Goal: Task Accomplishment & Management: Manage account settings

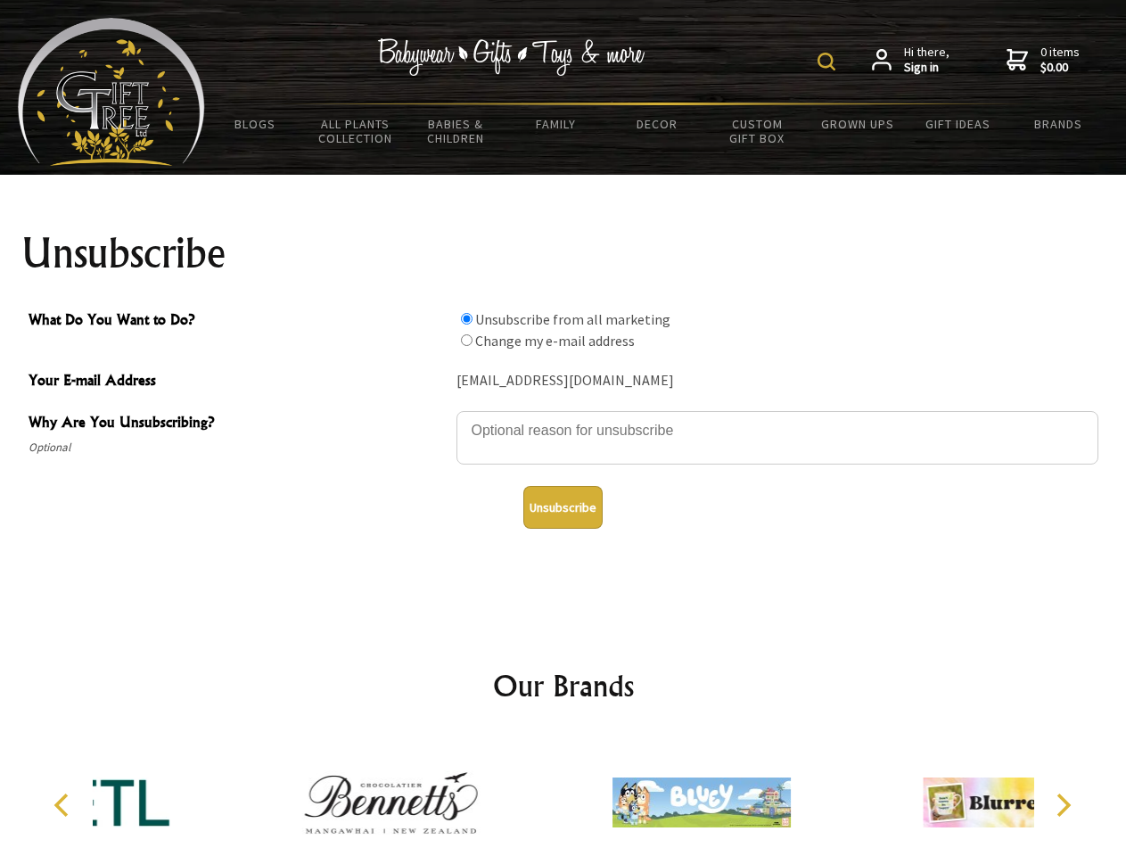
click at [829, 62] on img at bounding box center [826, 62] width 18 height 18
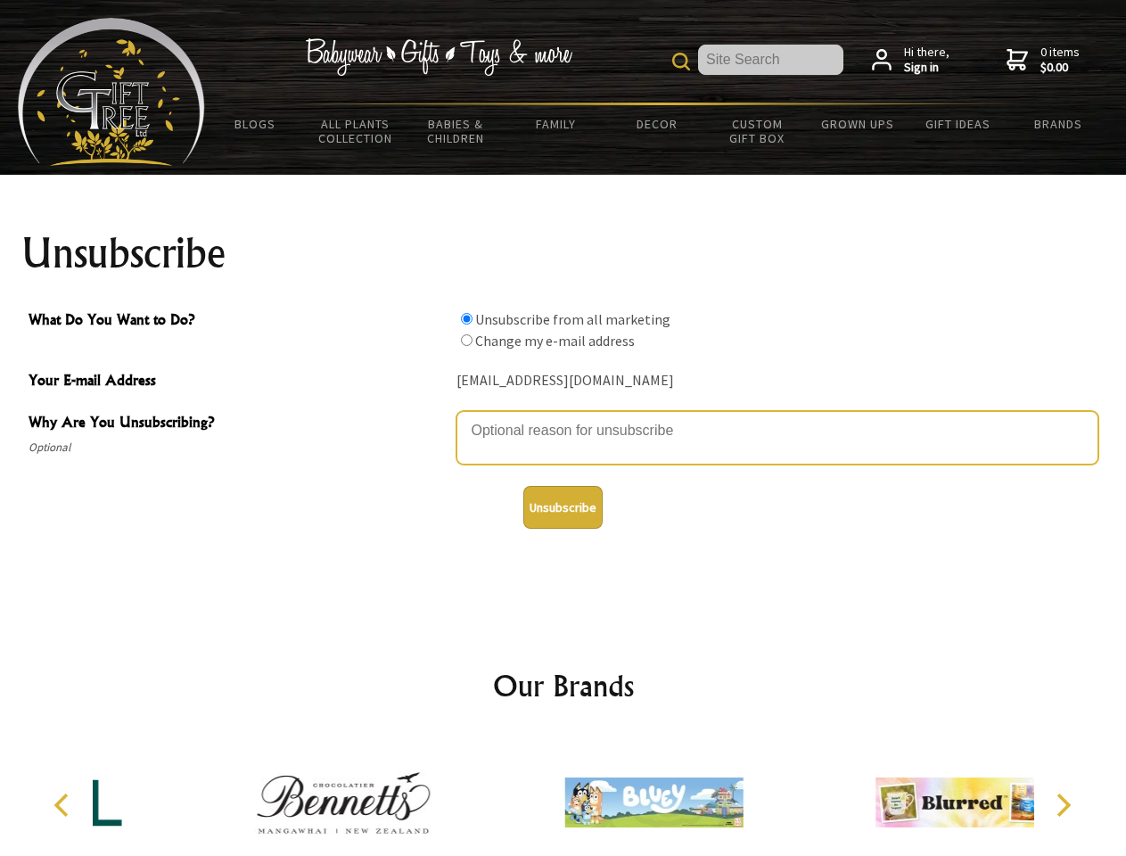
click at [563, 417] on textarea "Why Are You Unsubscribing?" at bounding box center [777, 437] width 642 height 53
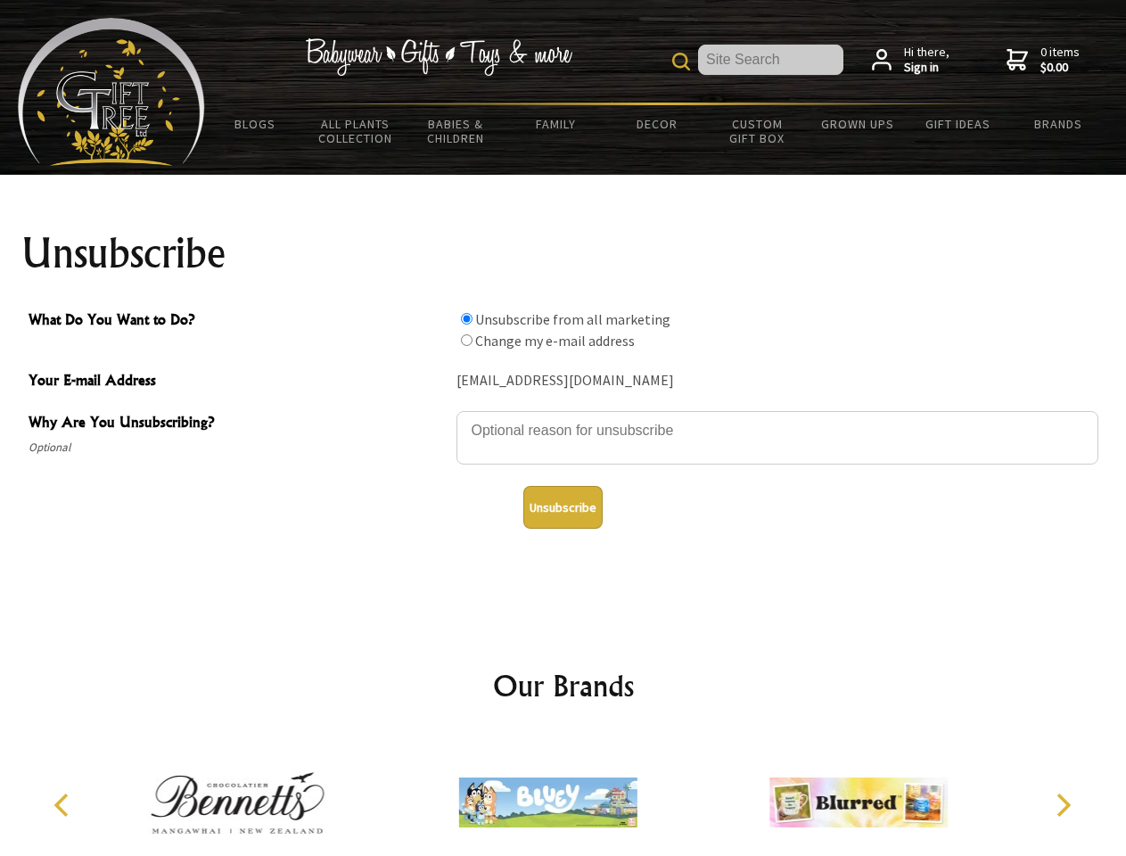
click at [466, 318] on input "What Do You Want to Do?" at bounding box center [467, 319] width 12 height 12
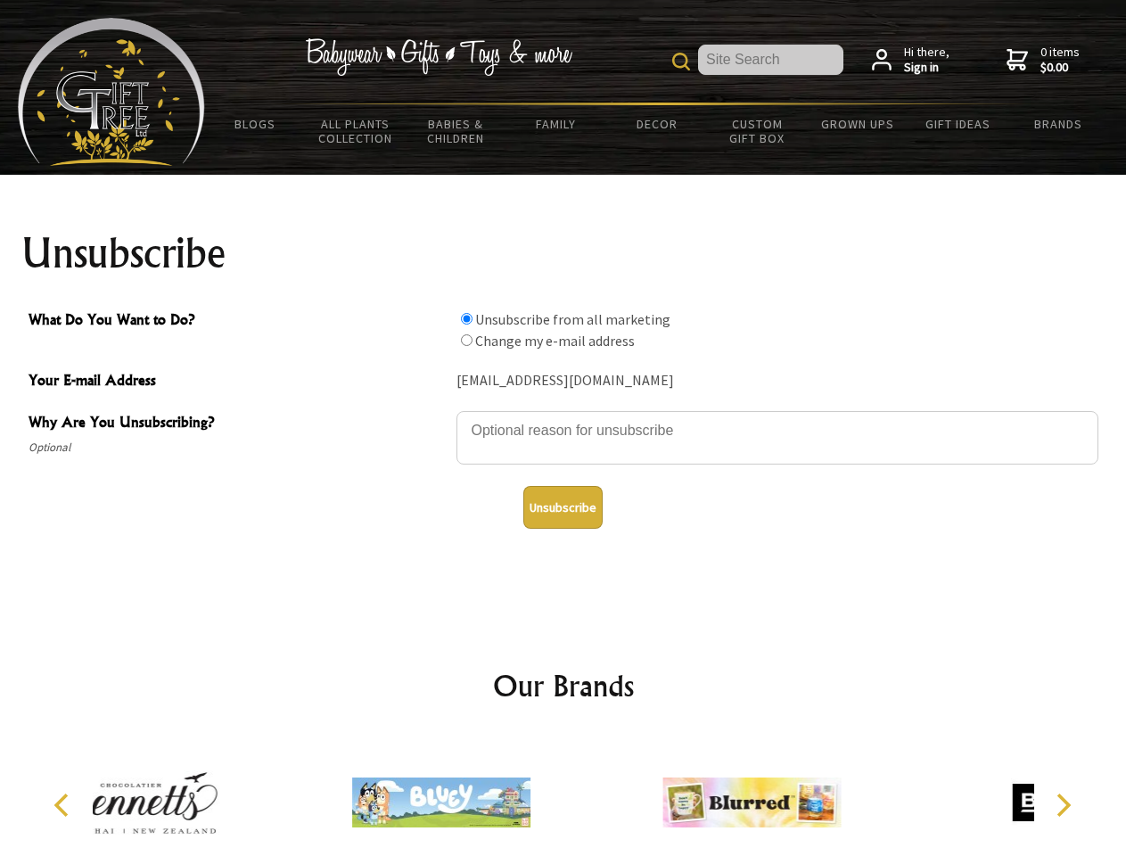
click at [466, 340] on input "What Do You Want to Do?" at bounding box center [467, 340] width 12 height 12
radio input "true"
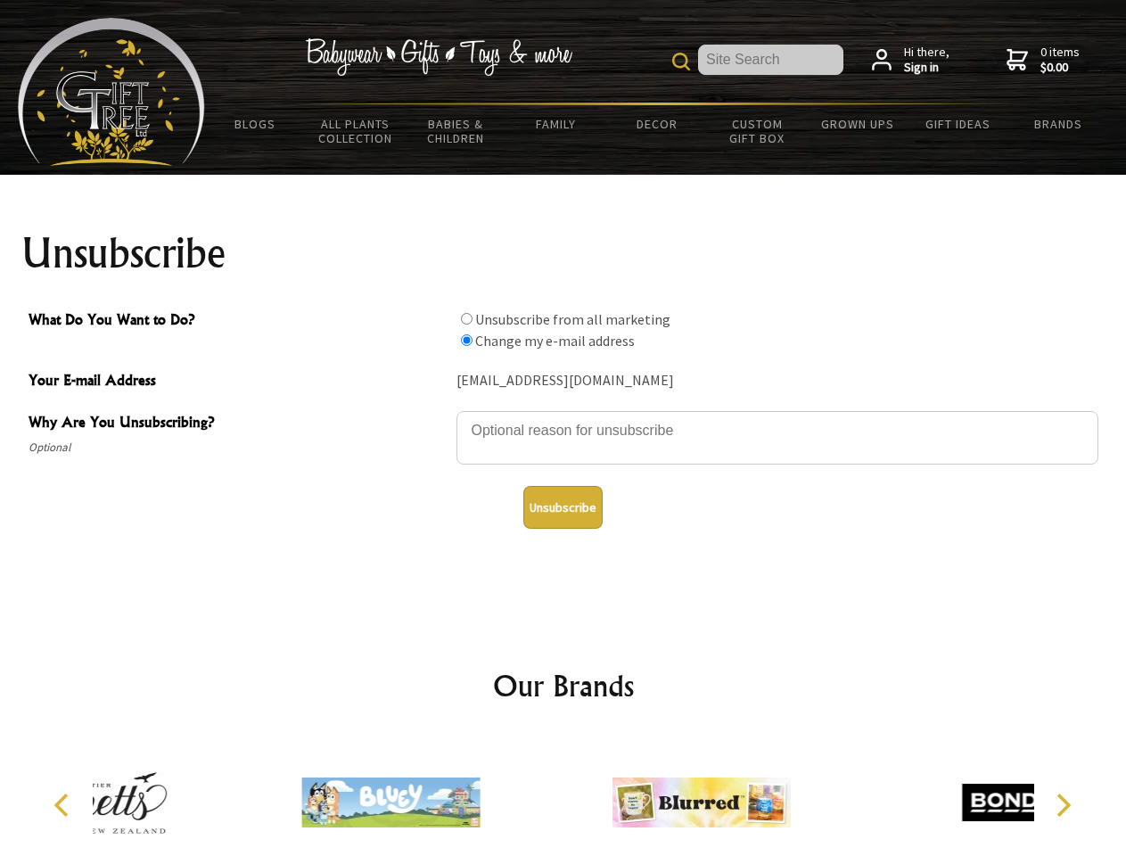
click at [562, 507] on button "Unsubscribe" at bounding box center [562, 507] width 79 height 43
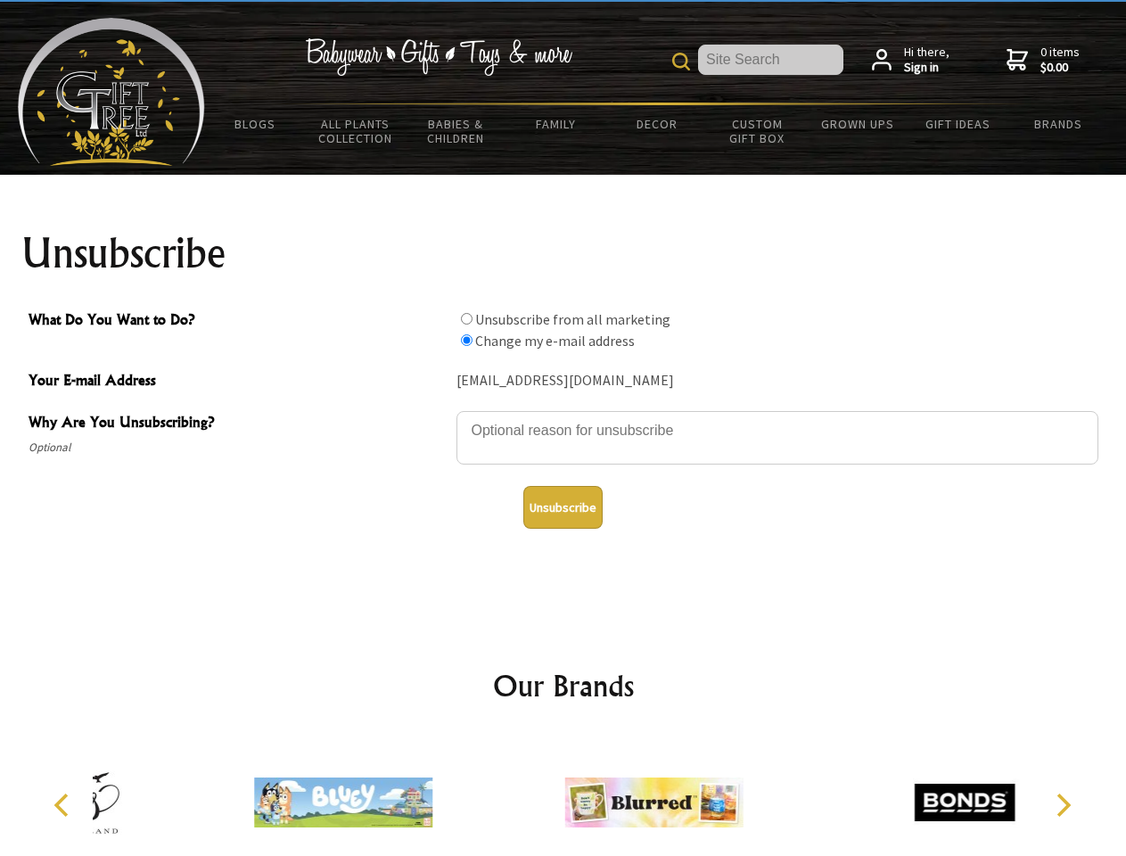
click at [564, 795] on img at bounding box center [653, 802] width 178 height 134
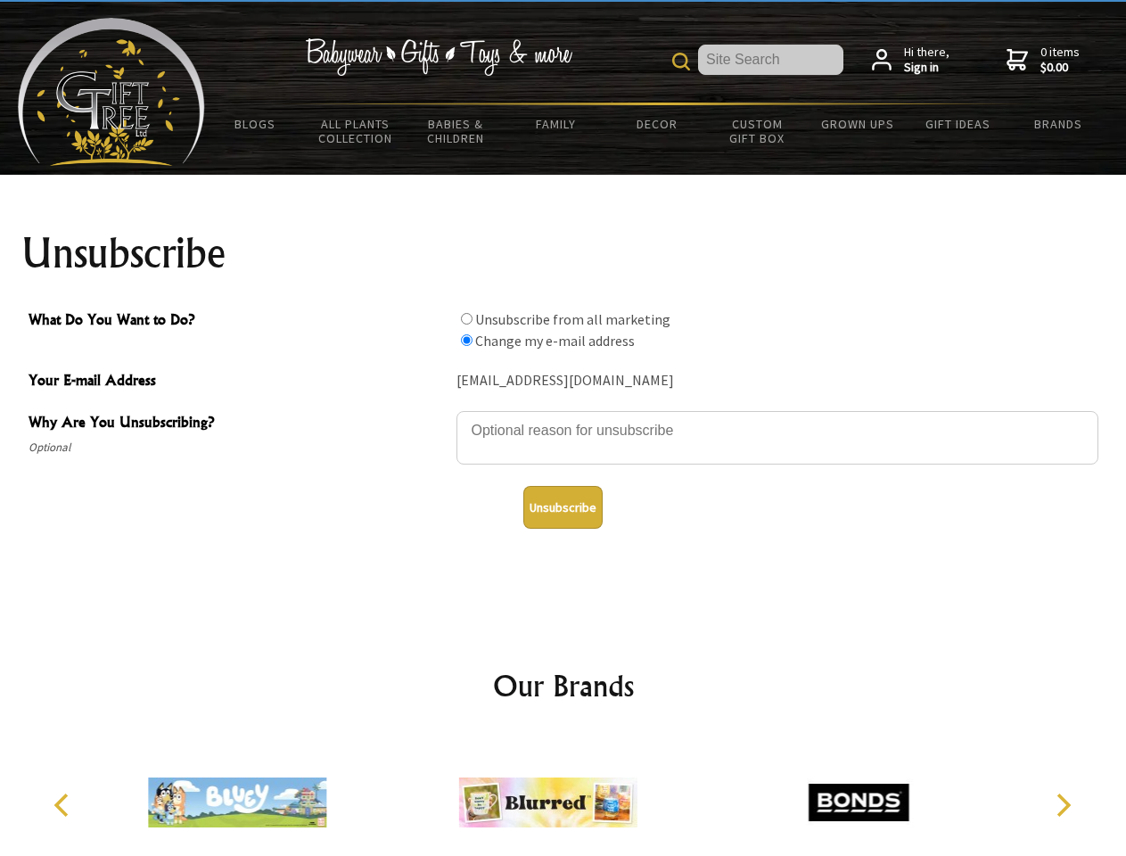
click at [64, 805] on icon "Previous" at bounding box center [63, 804] width 23 height 23
click at [1062, 805] on icon "Next" at bounding box center [1061, 804] width 23 height 23
